Goal: Entertainment & Leisure: Consume media (video, audio)

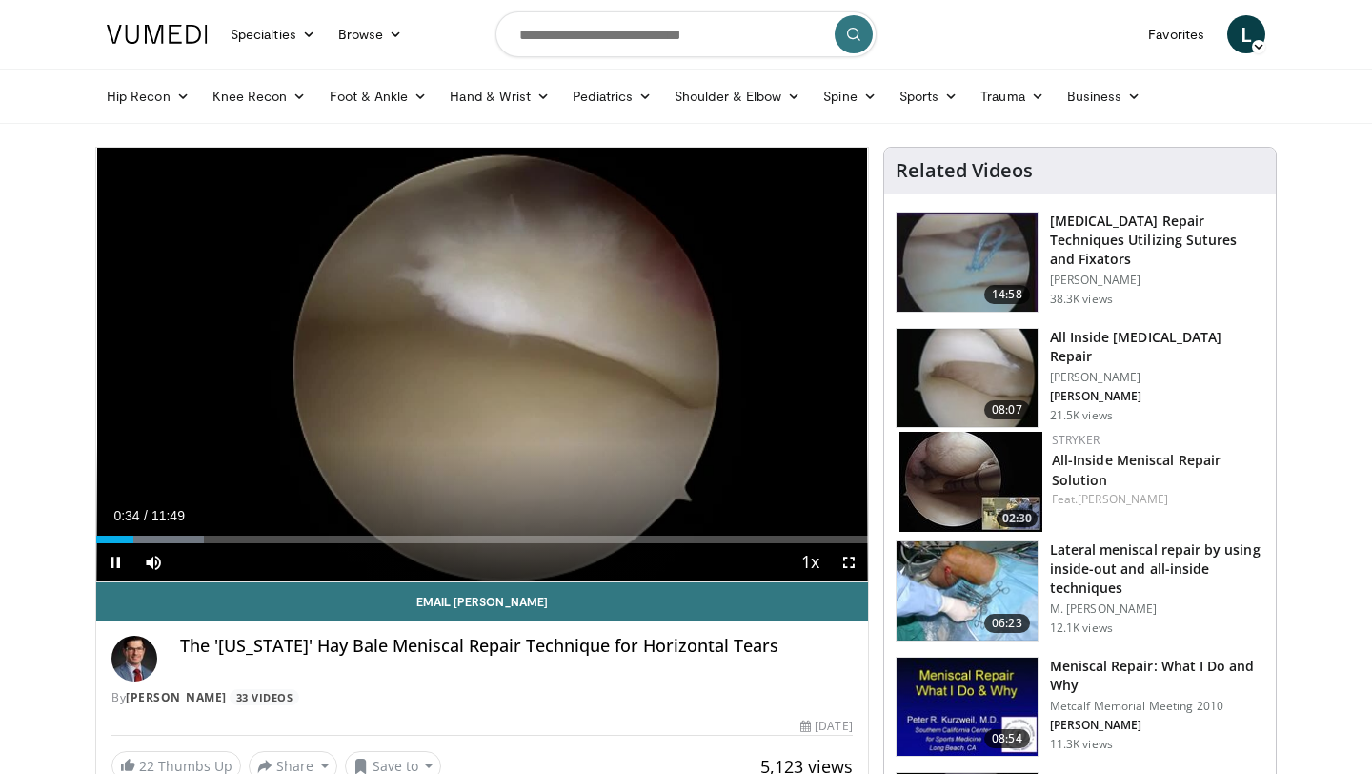
click at [175, 546] on div "Current Time 0:34 / Duration 11:49 Pause Skip Backward Skip Forward Mute Loaded…" at bounding box center [482, 562] width 772 height 38
click at [183, 535] on div "Progress Bar" at bounding box center [184, 539] width 2 height 8
click at [214, 535] on div "Progress Bar" at bounding box center [215, 539] width 2 height 8
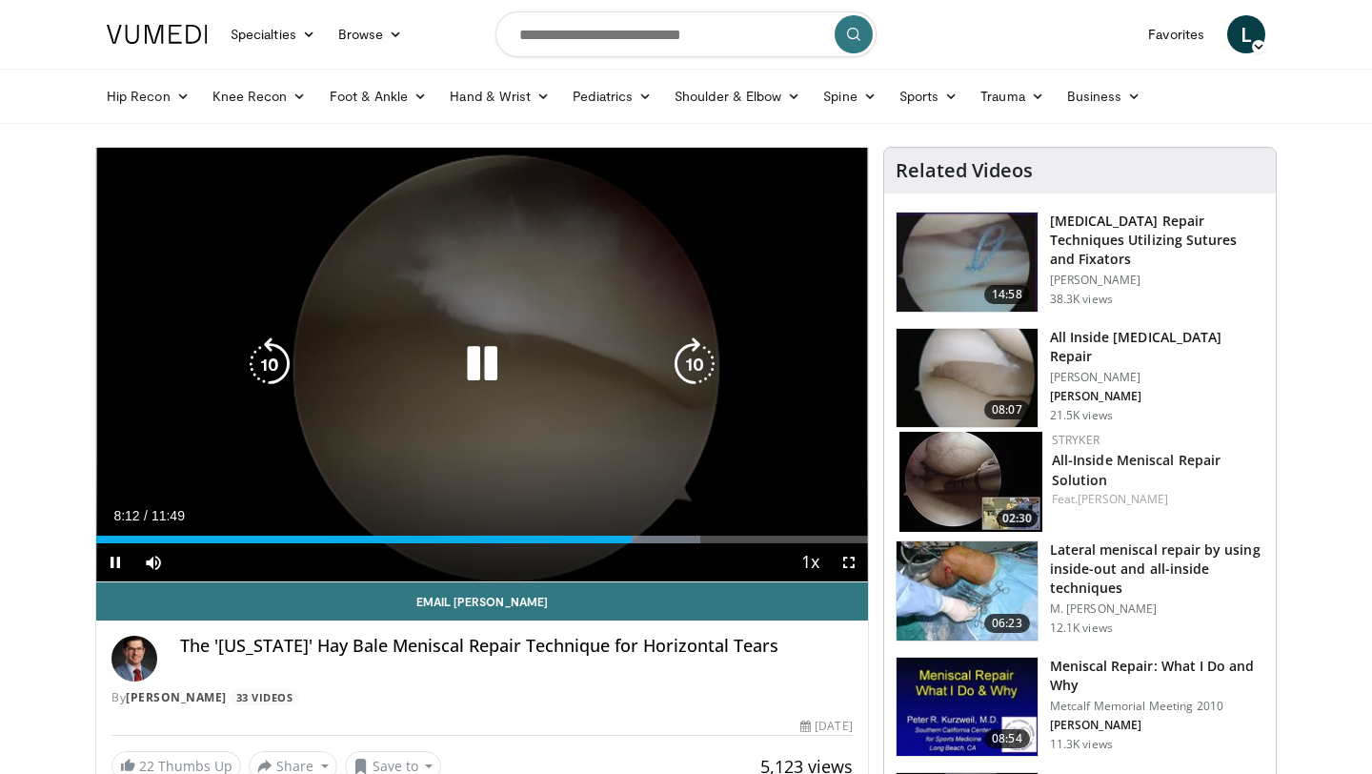
click at [549, 280] on div "10 seconds Tap to unmute" at bounding box center [482, 365] width 772 height 434
